Goal: Task Accomplishment & Management: Complete application form

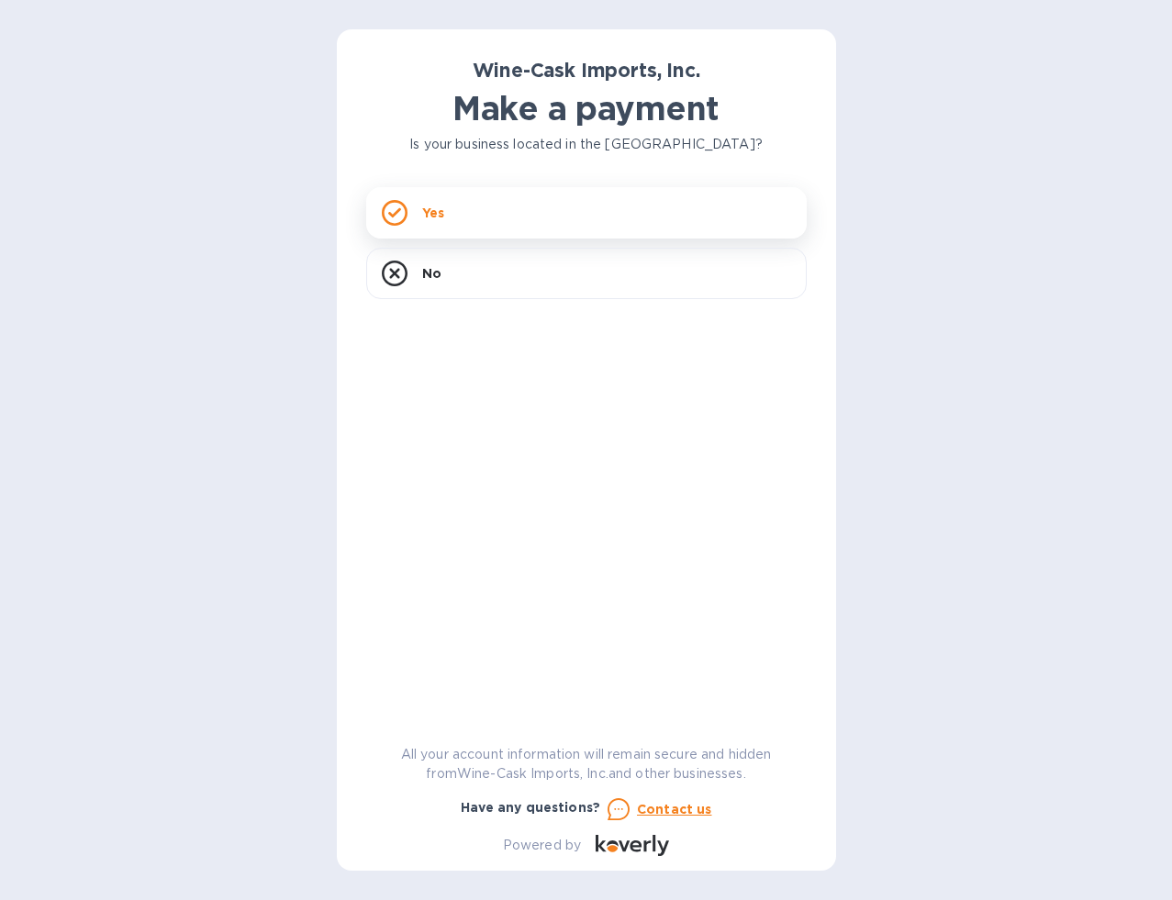
click at [519, 210] on div "Yes" at bounding box center [586, 212] width 440 height 51
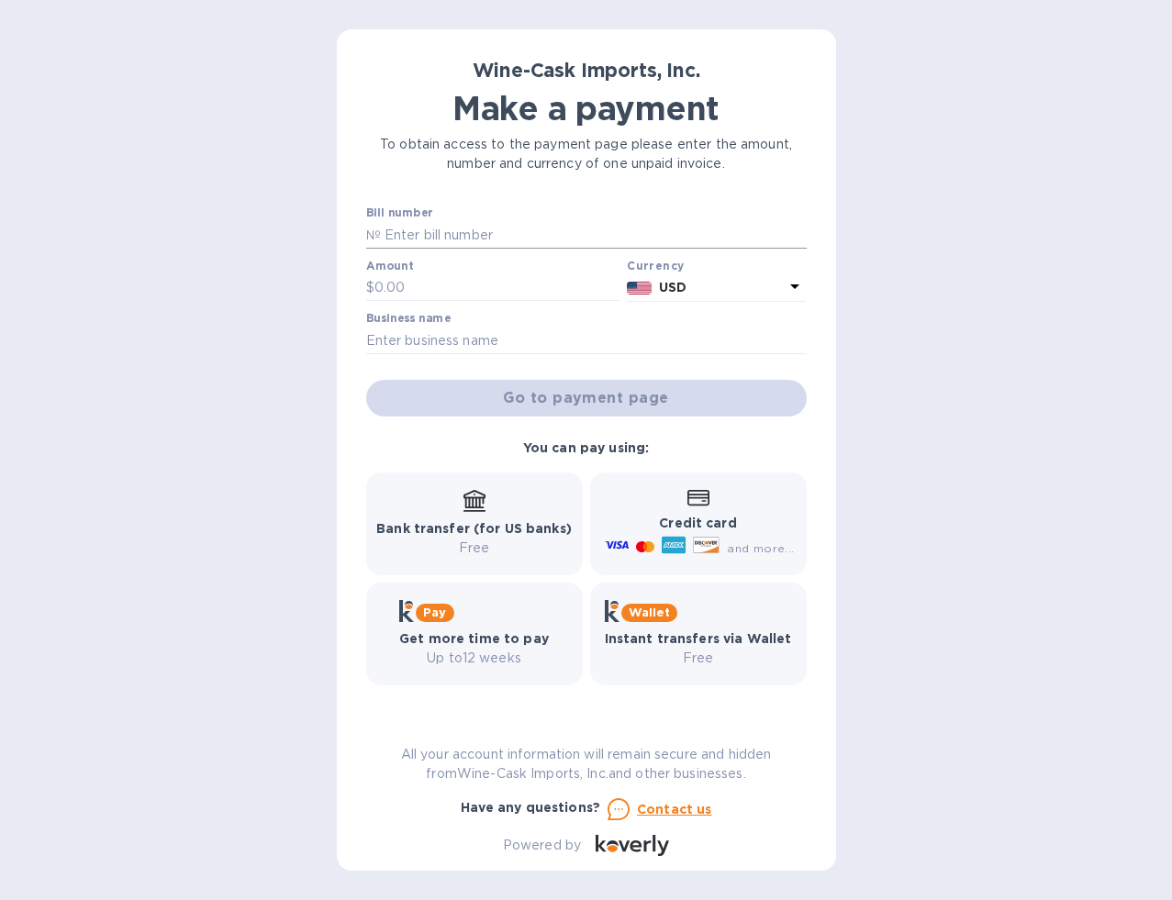
click at [426, 240] on input "text" at bounding box center [594, 235] width 426 height 28
type input "35240"
click at [395, 292] on input "text" at bounding box center [497, 288] width 246 height 28
type input "679"
click at [448, 335] on input "text" at bounding box center [586, 341] width 440 height 28
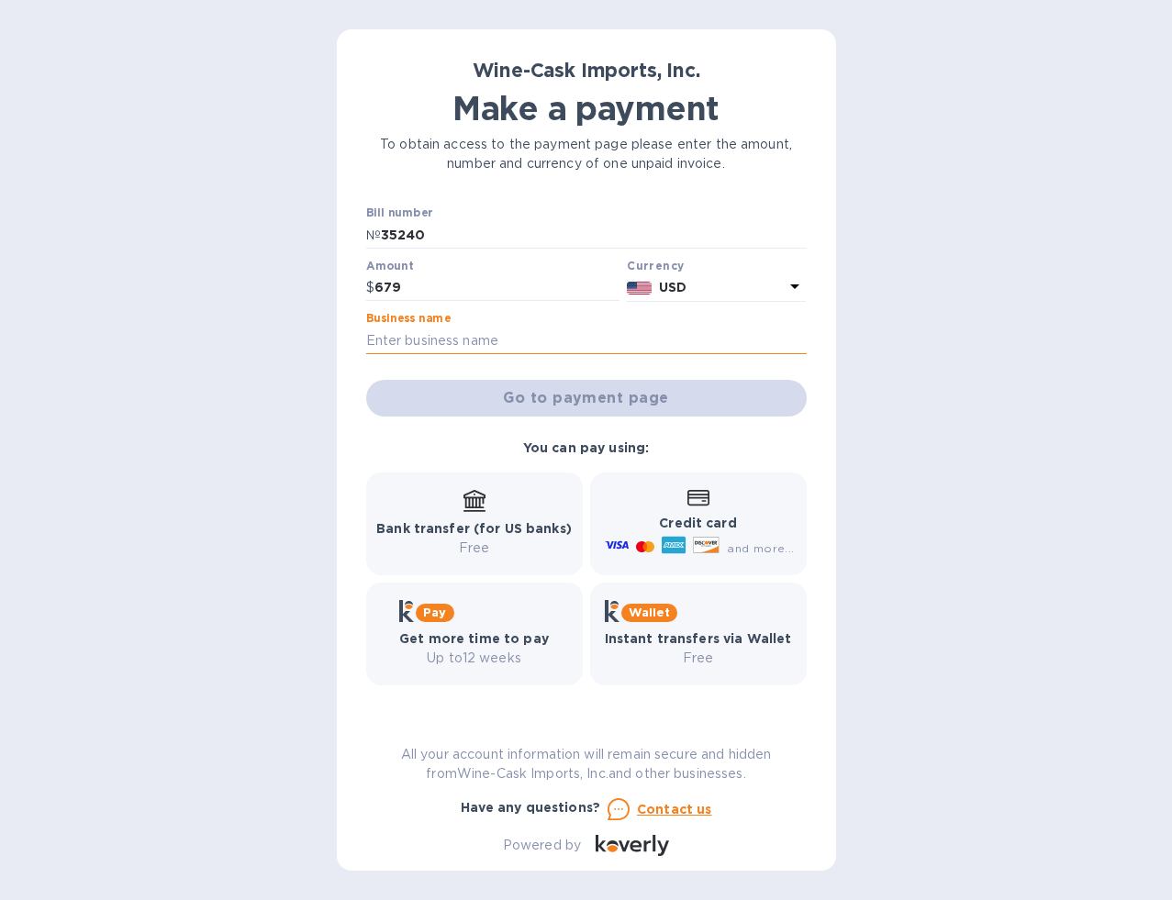
type input "[DATE] Never Knows, Inc"
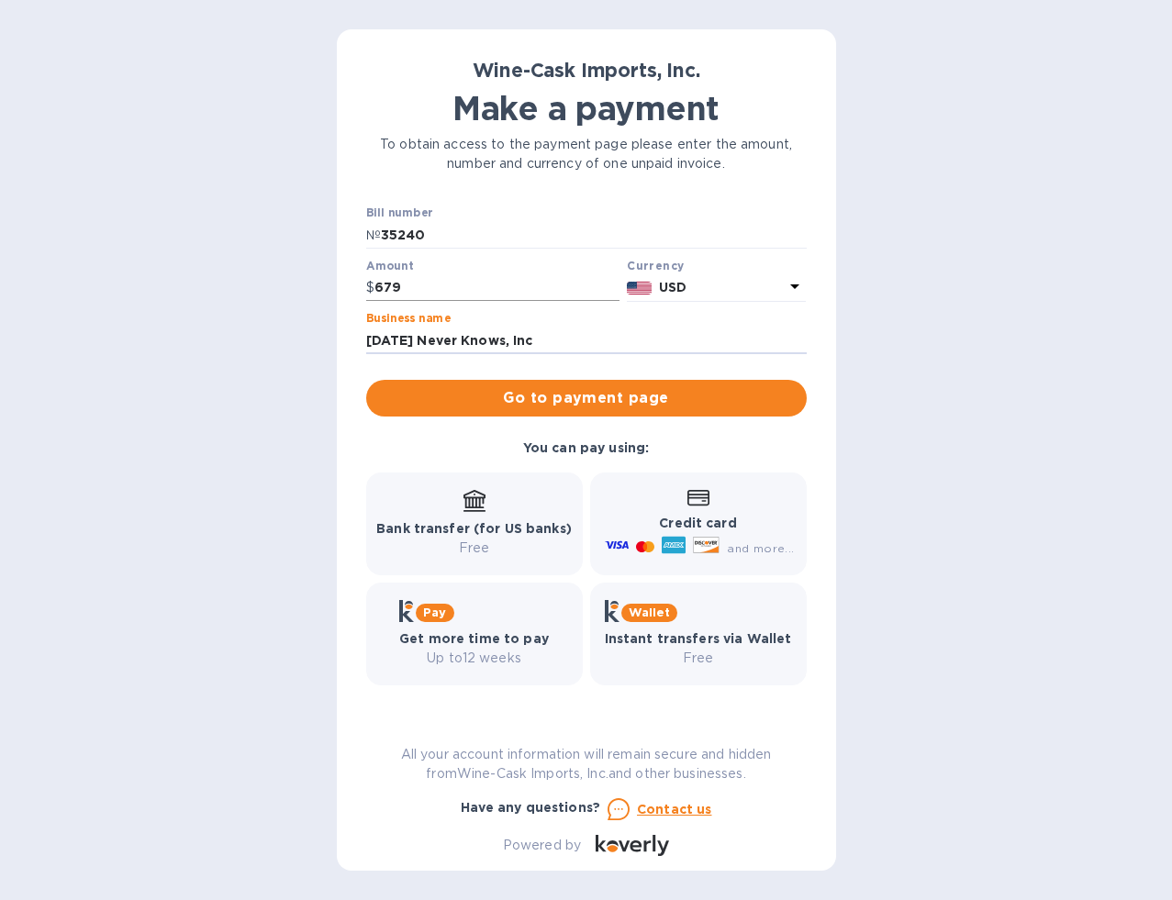
click at [422, 292] on input "679" at bounding box center [497, 288] width 246 height 28
type input "679.00"
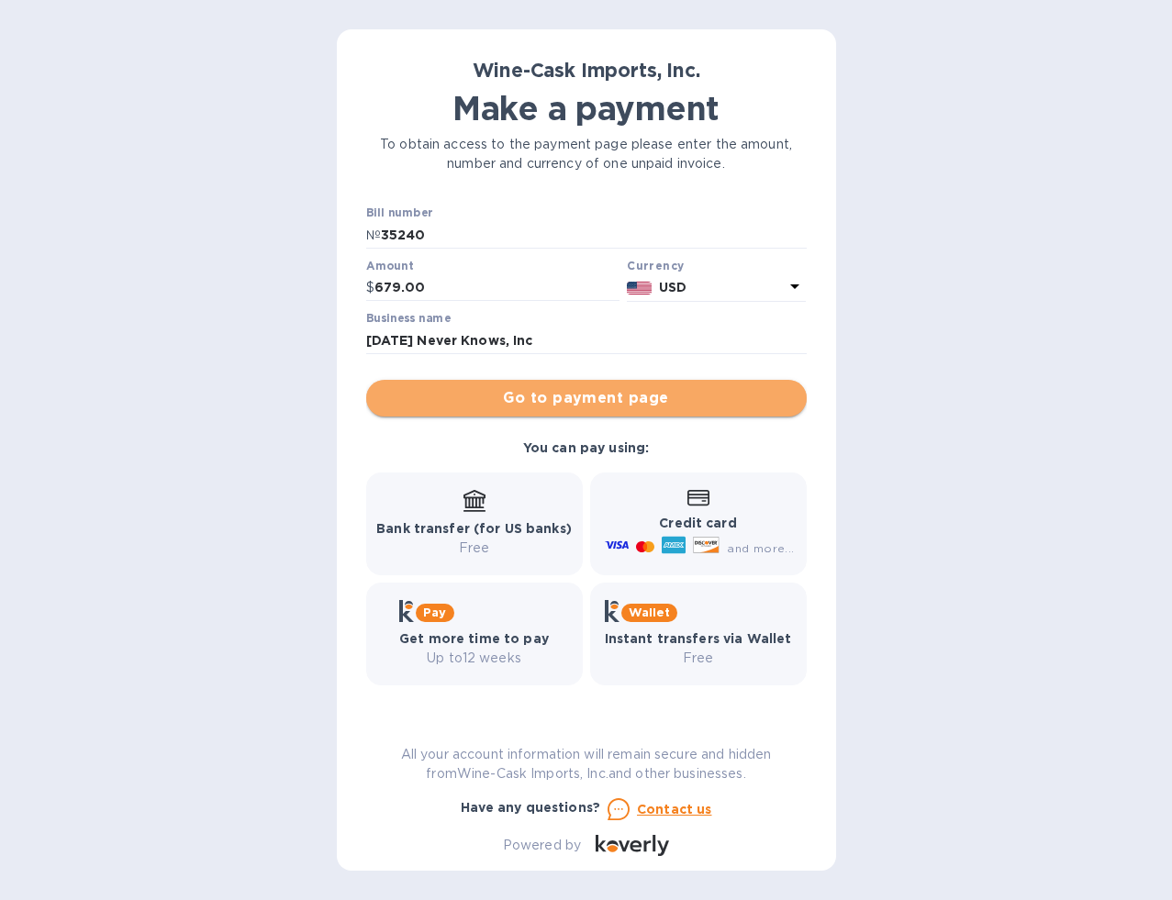
click at [545, 406] on span "Go to payment page" at bounding box center [586, 398] width 411 height 22
